Goal: Information Seeking & Learning: Find specific fact

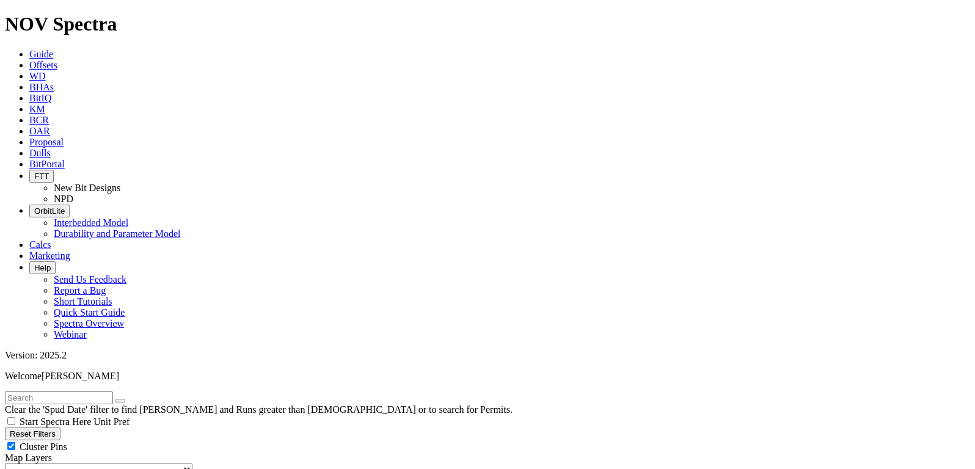
click at [95, 392] on input "text" at bounding box center [59, 398] width 108 height 13
paste input "30025533324"
click at [113, 392] on input "30025533324" at bounding box center [59, 398] width 108 height 13
type input "320172"
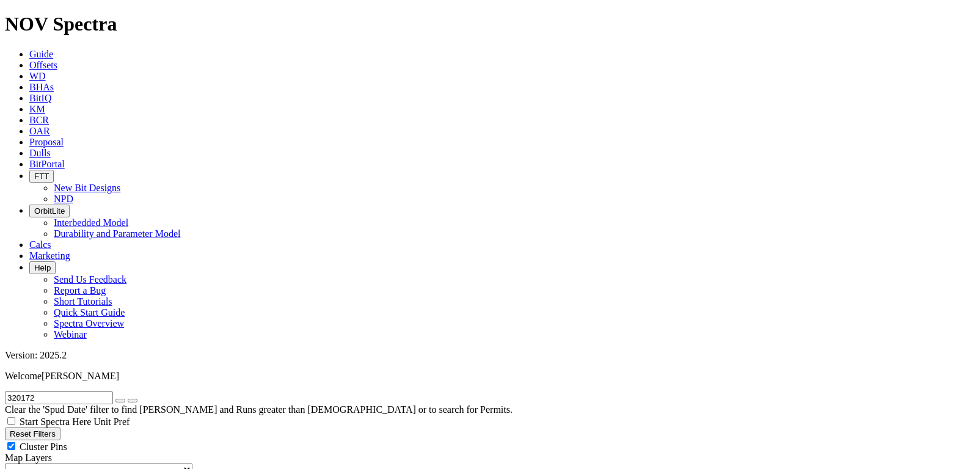
click at [85, 392] on input "320172" at bounding box center [59, 398] width 108 height 13
click at [60, 428] on button "Reset Filters" at bounding box center [33, 434] width 56 height 13
type input "[DATE]"
click at [68, 392] on input "text" at bounding box center [59, 398] width 108 height 13
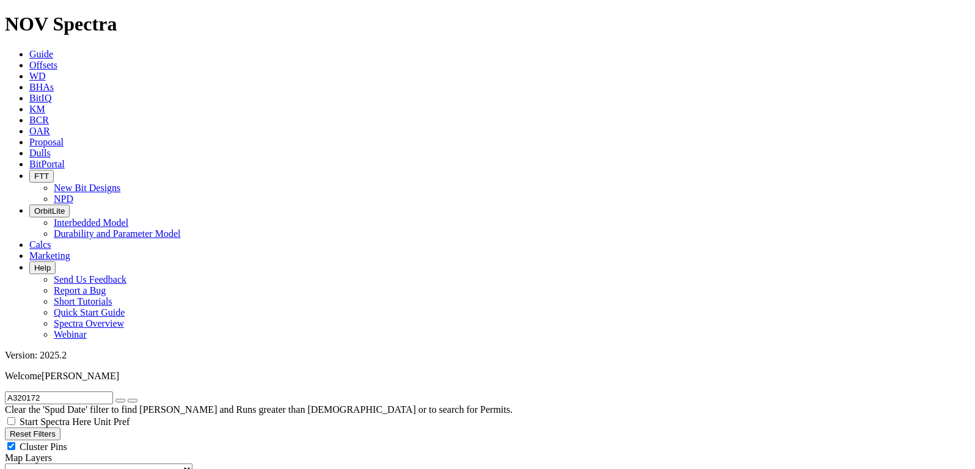
type input "A320172"
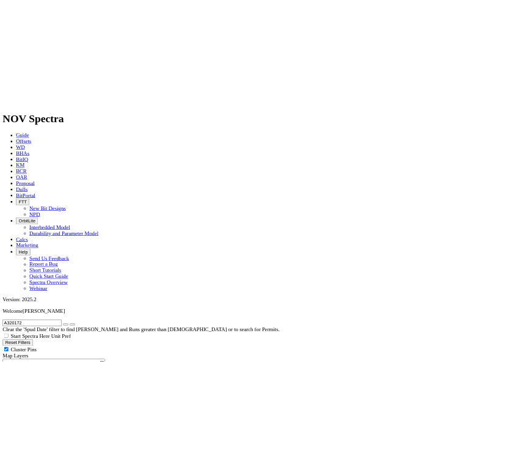
scroll to position [81, 0]
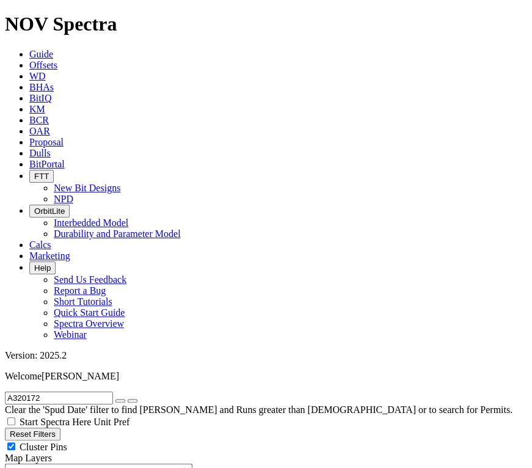
scroll to position [82, 0]
